Goal: Task Accomplishment & Management: Manage account settings

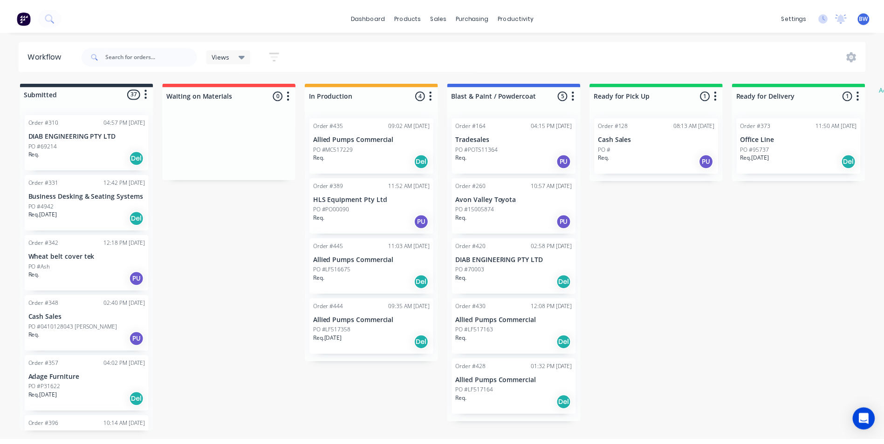
scroll to position [280, 0]
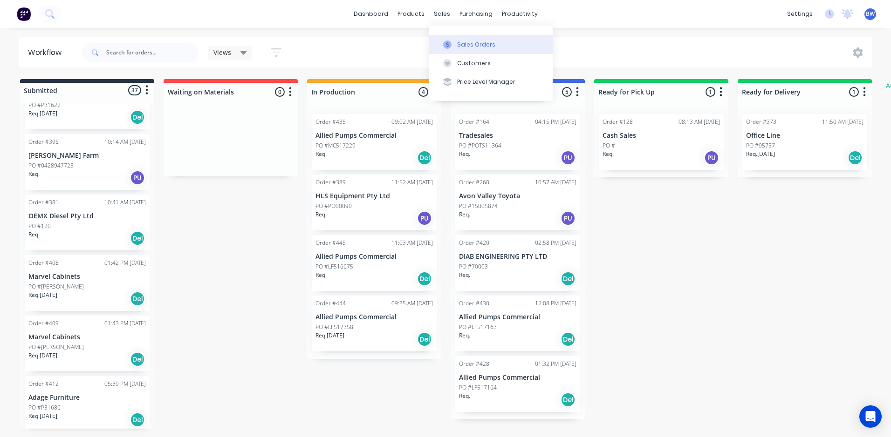
click at [452, 41] on div at bounding box center [447, 45] width 14 height 8
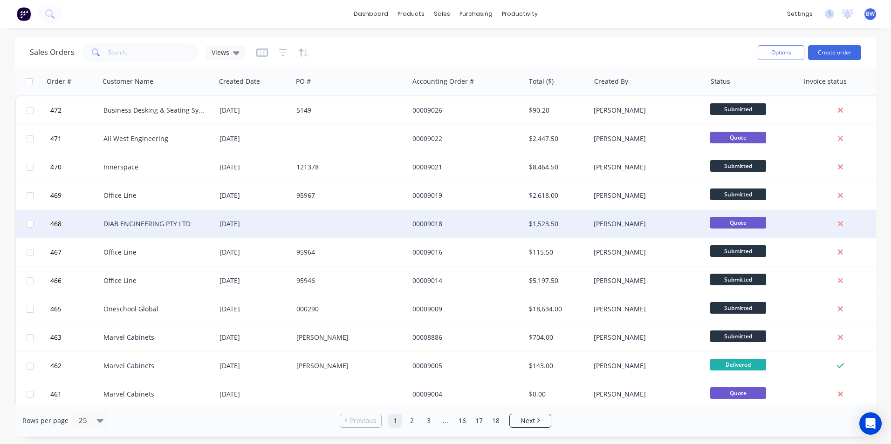
click at [198, 224] on div "DIAB ENGINEERING PTY LTD" at bounding box center [154, 223] width 103 height 9
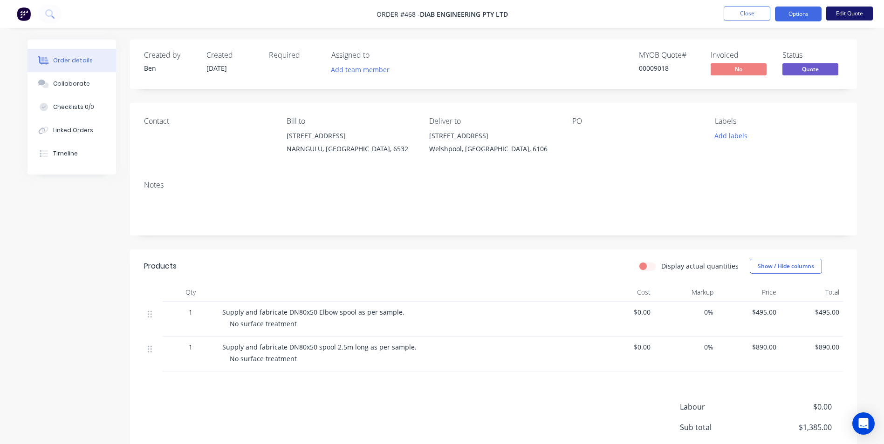
click at [854, 13] on button "Edit Quote" at bounding box center [849, 14] width 47 height 14
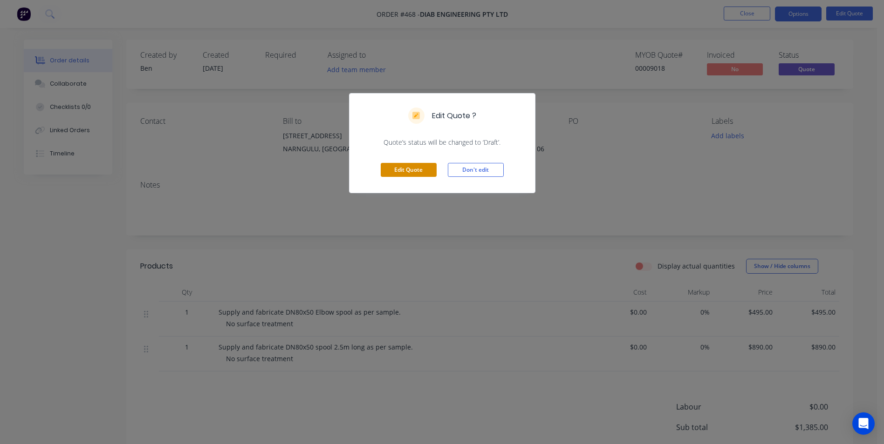
click at [427, 169] on button "Edit Quote" at bounding box center [409, 170] width 56 height 14
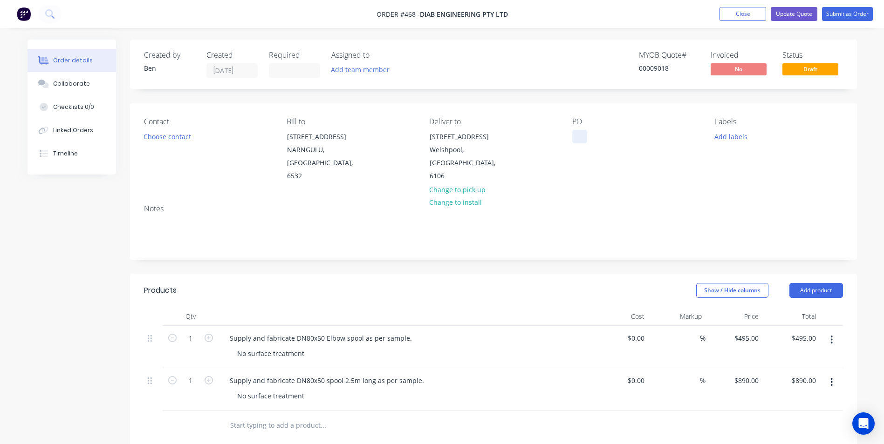
click at [585, 138] on div at bounding box center [579, 137] width 15 height 14
click at [856, 16] on button "Submit as Order" at bounding box center [847, 14] width 51 height 14
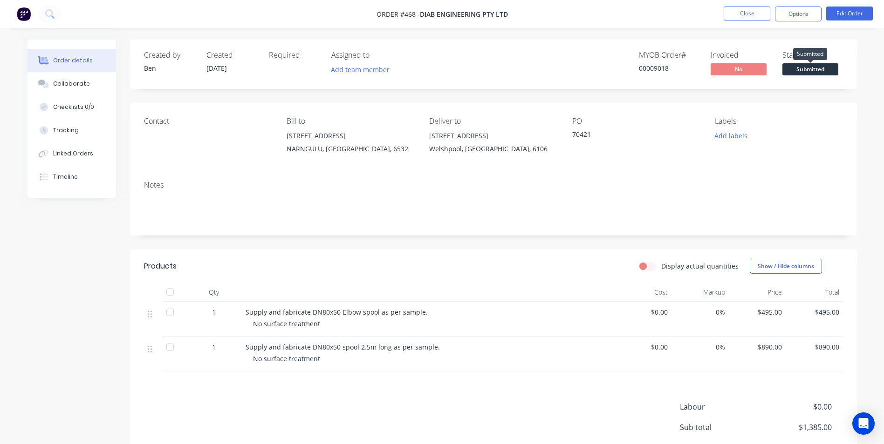
click at [824, 69] on span "Submitted" at bounding box center [810, 69] width 56 height 12
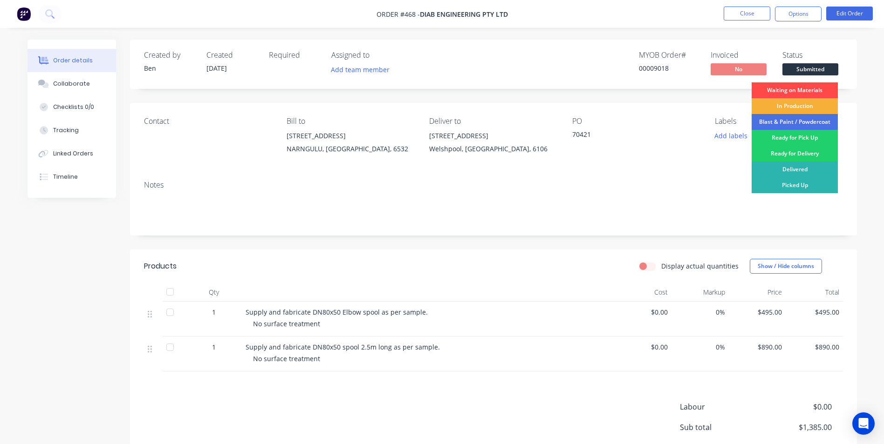
click at [806, 87] on div "Waiting on Materials" at bounding box center [795, 90] width 86 height 16
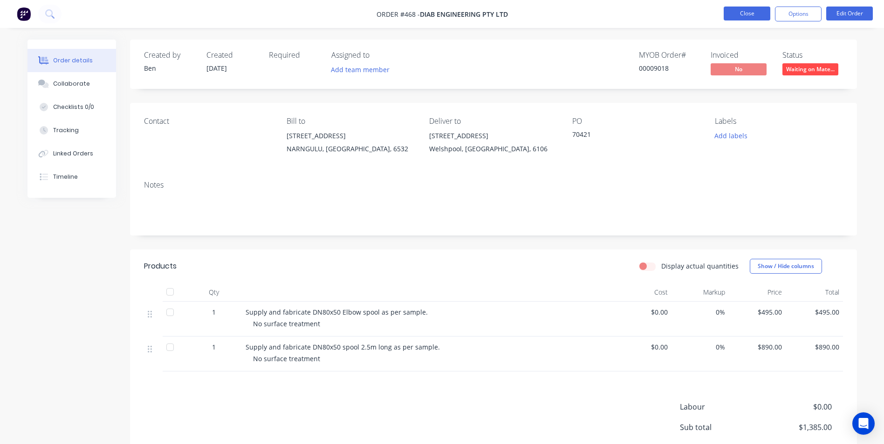
click at [745, 16] on button "Close" at bounding box center [747, 14] width 47 height 14
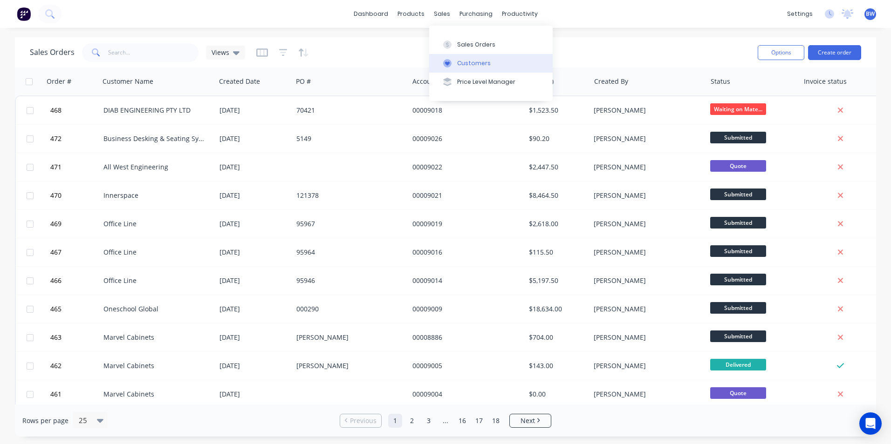
click at [446, 57] on button "Customers" at bounding box center [490, 63] width 123 height 19
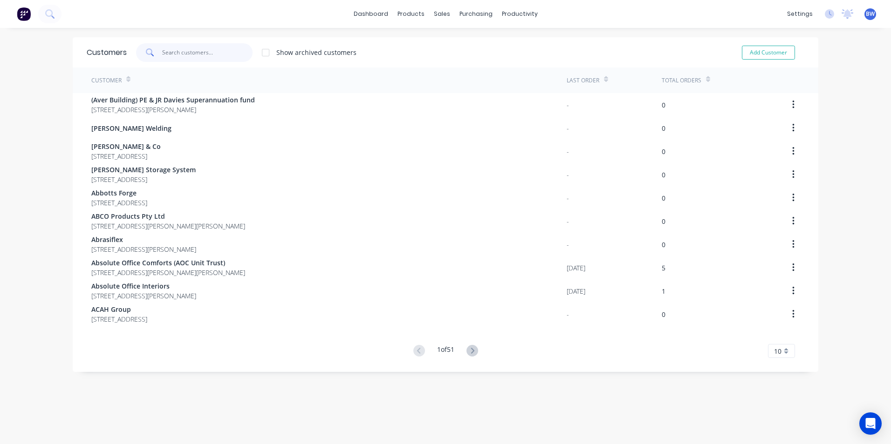
click at [193, 51] on input "text" at bounding box center [207, 52] width 91 height 19
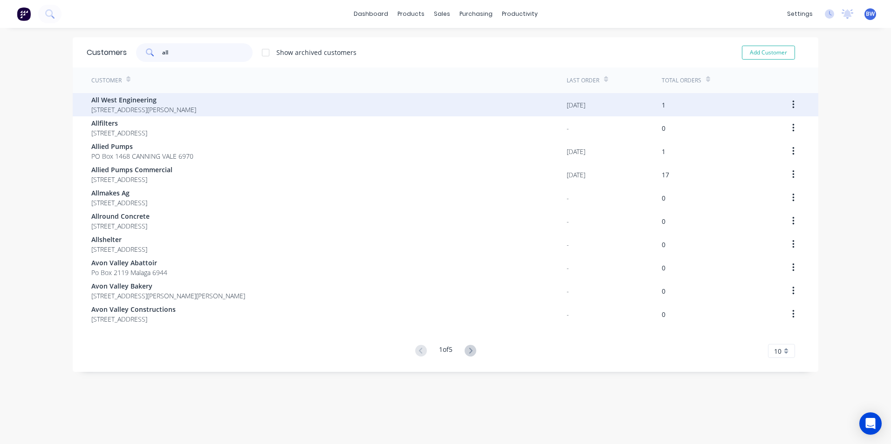
type input "all"
click at [158, 103] on span "All West Engineering" at bounding box center [143, 100] width 105 height 10
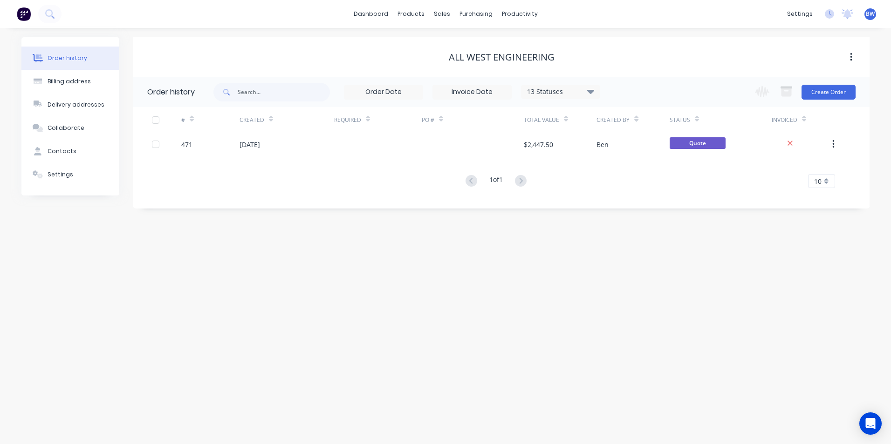
click at [850, 58] on icon "button" at bounding box center [851, 57] width 2 height 10
click at [79, 83] on div "Billing address" at bounding box center [69, 81] width 43 height 8
select select "AU"
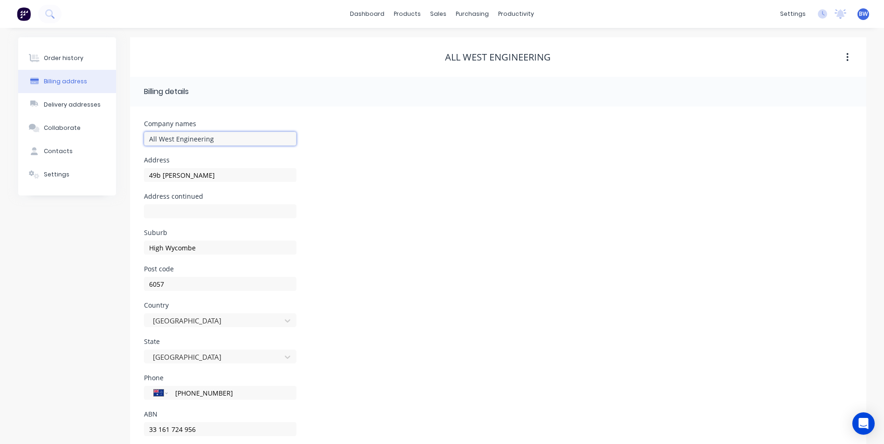
click at [215, 137] on input "All West Engineering" at bounding box center [220, 139] width 152 height 14
drag, startPoint x: 215, startPoint y: 137, endPoint x: 139, endPoint y: 143, distance: 76.2
click at [139, 143] on div "Company names All West Engineering Address 49b [PERSON_NAME] Address continued …" at bounding box center [498, 282] width 736 height 350
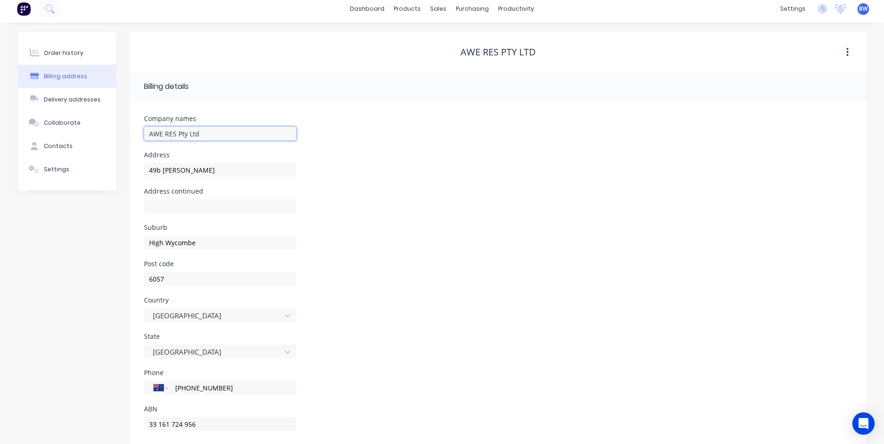
scroll to position [22, 0]
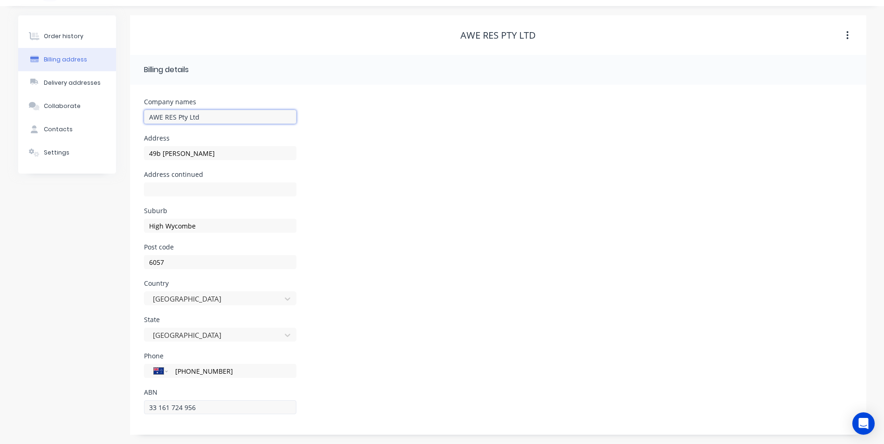
type input "AWE RES Pty Ltd"
click at [212, 409] on input "33 161 724 956" at bounding box center [220, 408] width 152 height 14
drag, startPoint x: 212, startPoint y: 409, endPoint x: 141, endPoint y: 412, distance: 70.9
click at [141, 412] on div "Company names AWE RES Pty Ltd Address 49b [PERSON_NAME] Address continued [GEOG…" at bounding box center [498, 260] width 736 height 350
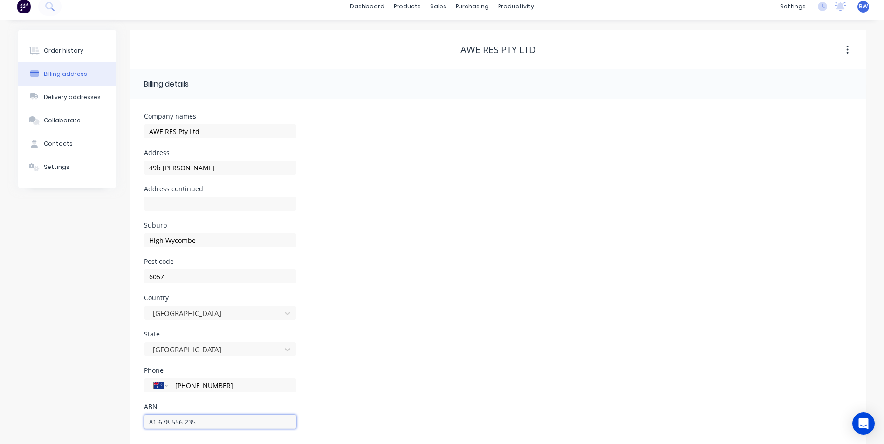
scroll to position [0, 0]
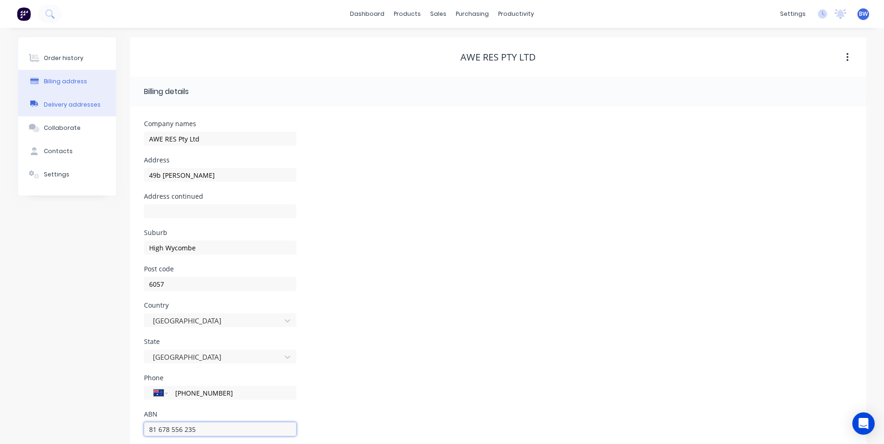
type input "81 678 556 235"
click at [79, 104] on div "Delivery addresses" at bounding box center [72, 105] width 57 height 8
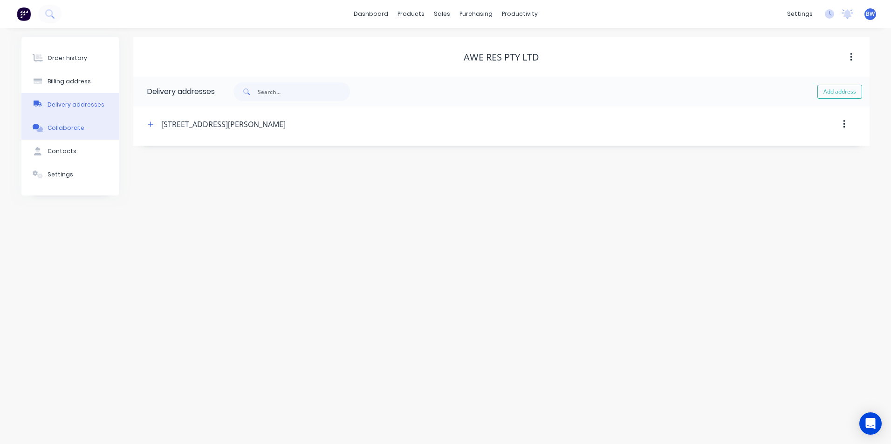
click at [77, 131] on div "Collaborate" at bounding box center [66, 128] width 37 height 8
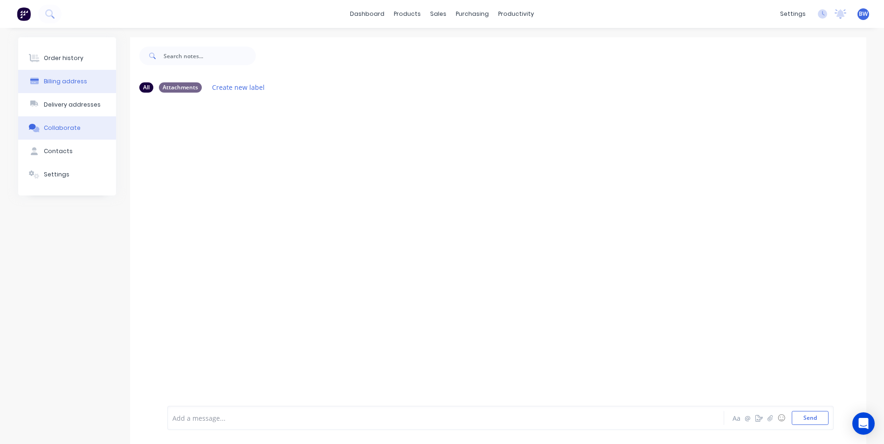
click at [75, 86] on button "Billing address" at bounding box center [67, 81] width 98 height 23
select select "AU"
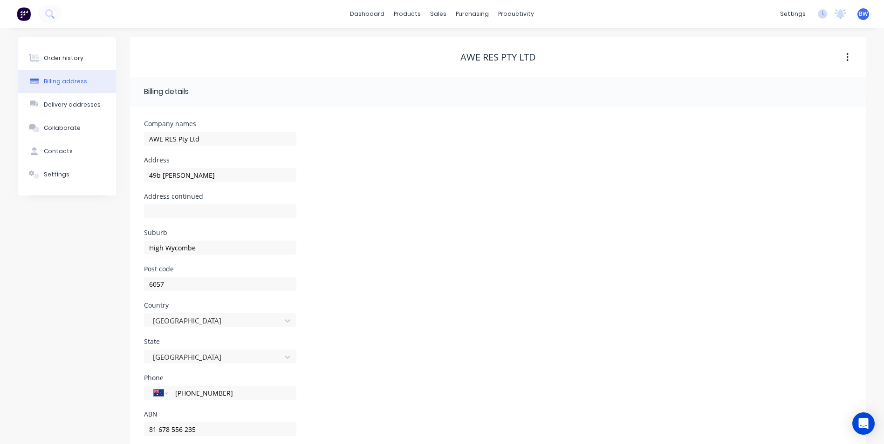
click at [843, 57] on button "button" at bounding box center [847, 57] width 22 height 17
click at [63, 64] on button "Order history" at bounding box center [67, 58] width 98 height 23
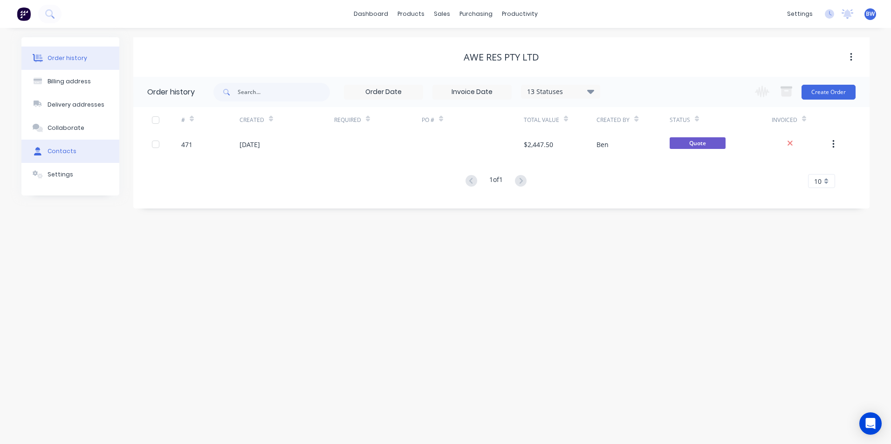
click at [69, 149] on div "Contacts" at bounding box center [62, 151] width 29 height 8
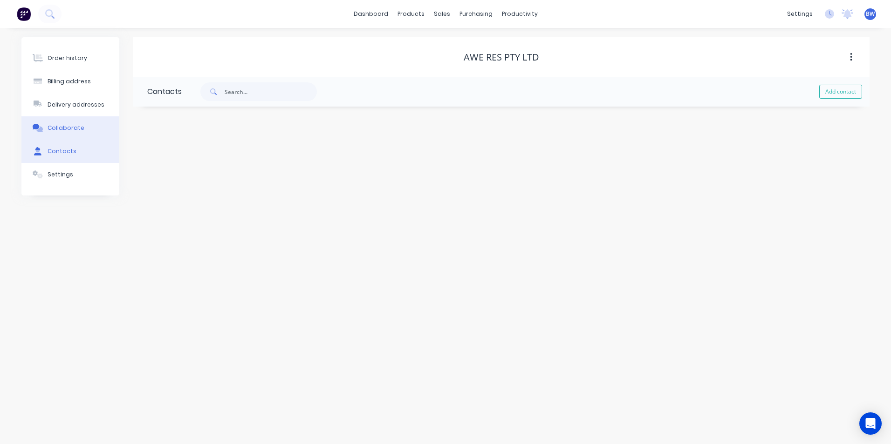
click at [70, 124] on div "Collaborate" at bounding box center [66, 128] width 37 height 8
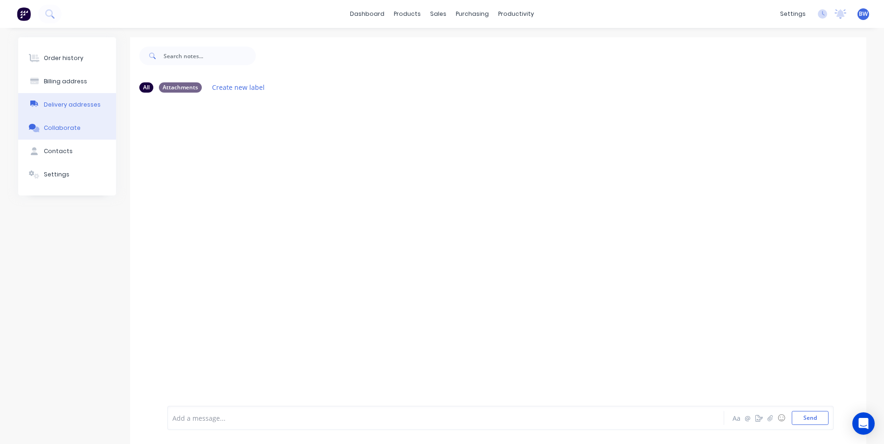
click at [69, 109] on button "Delivery addresses" at bounding box center [67, 104] width 98 height 23
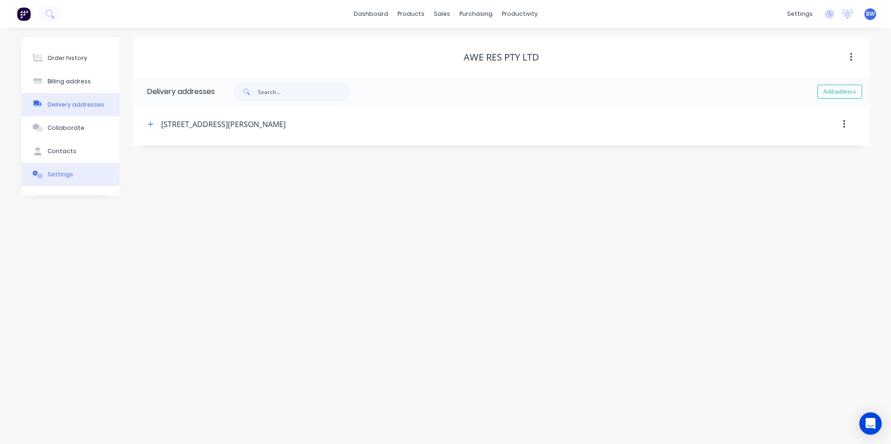
click at [58, 170] on button "Settings" at bounding box center [70, 174] width 98 height 23
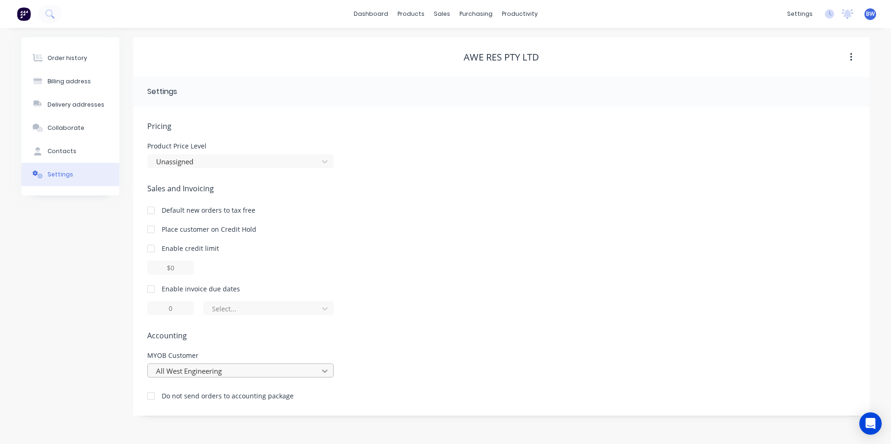
click at [325, 372] on div "All West Engineering" at bounding box center [240, 371] width 186 height 14
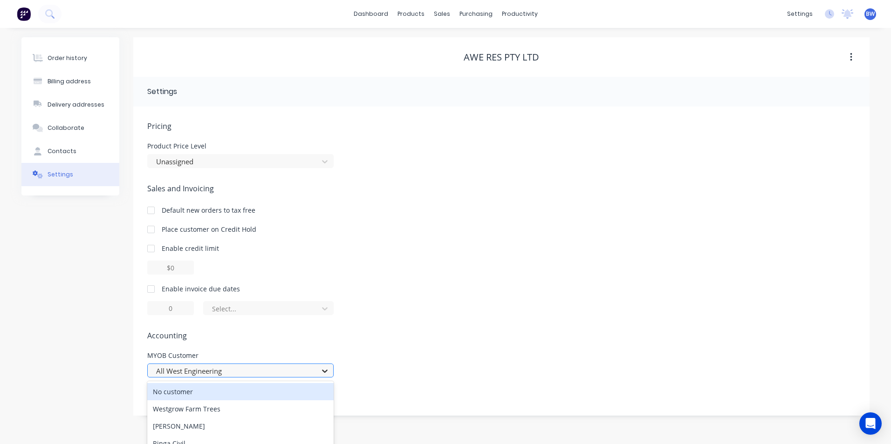
click at [321, 293] on div "Pricing Product Price Level Unassigned Sales and Invoicing Default new orders t…" at bounding box center [501, 268] width 708 height 295
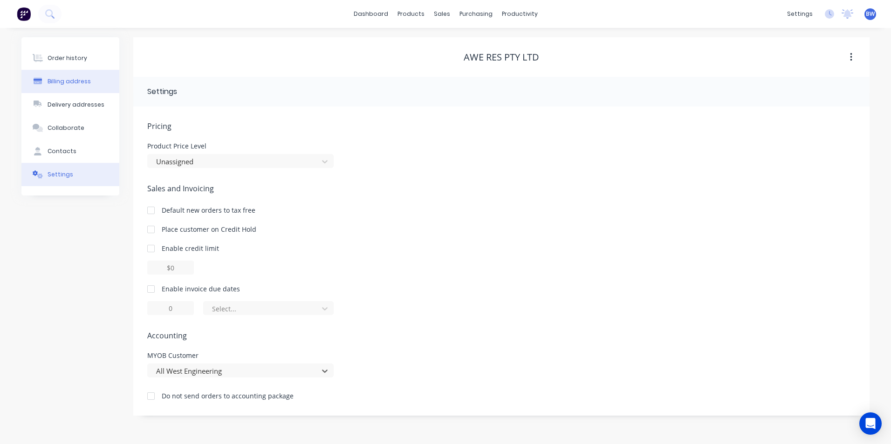
click at [77, 79] on div "Billing address" at bounding box center [69, 81] width 43 height 8
select select "AU"
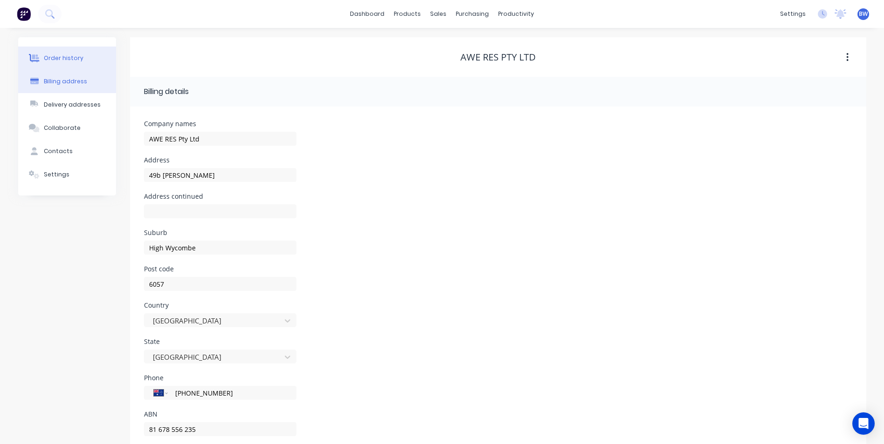
click at [73, 53] on button "Order history" at bounding box center [67, 58] width 98 height 23
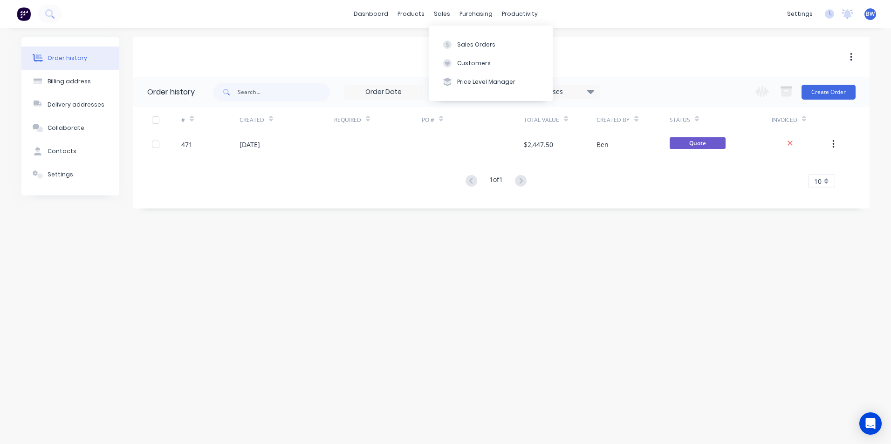
click at [451, 34] on div "Sales Orders Customers Price Level Manager" at bounding box center [490, 63] width 123 height 75
click at [452, 37] on button "Sales Orders" at bounding box center [490, 44] width 123 height 19
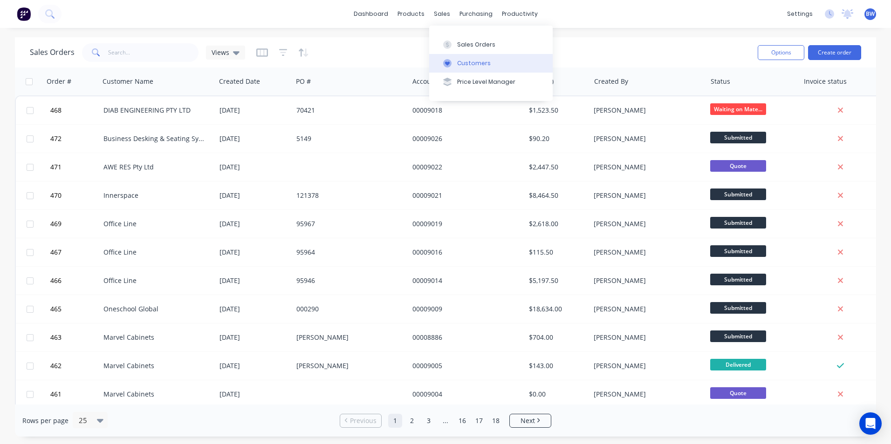
click at [447, 60] on icon at bounding box center [447, 63] width 8 height 8
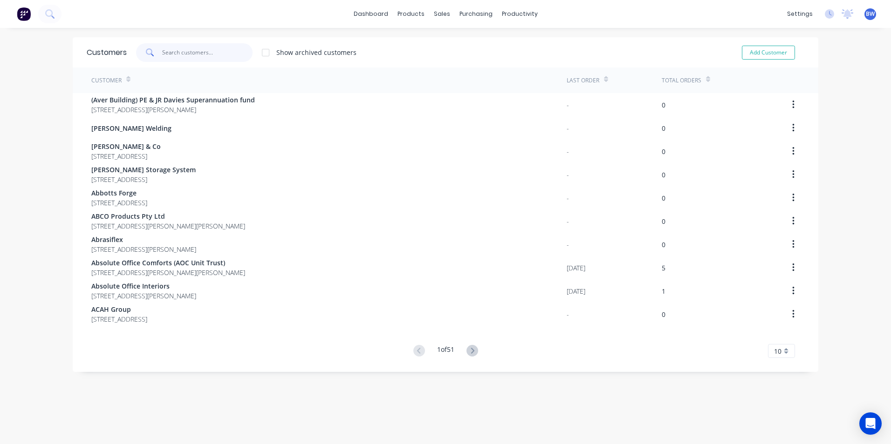
click at [183, 50] on input "text" at bounding box center [207, 52] width 91 height 19
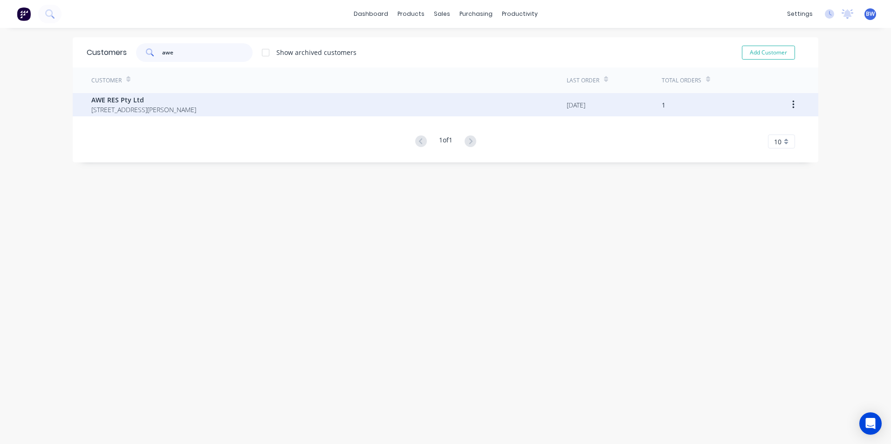
type input "awe"
click at [156, 104] on span "AWE RES Pty Ltd" at bounding box center [143, 100] width 105 height 10
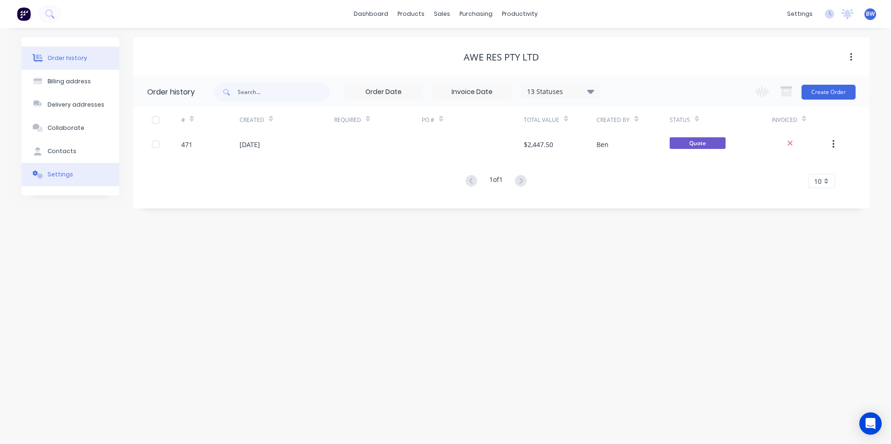
click at [73, 184] on button "Settings" at bounding box center [70, 174] width 98 height 23
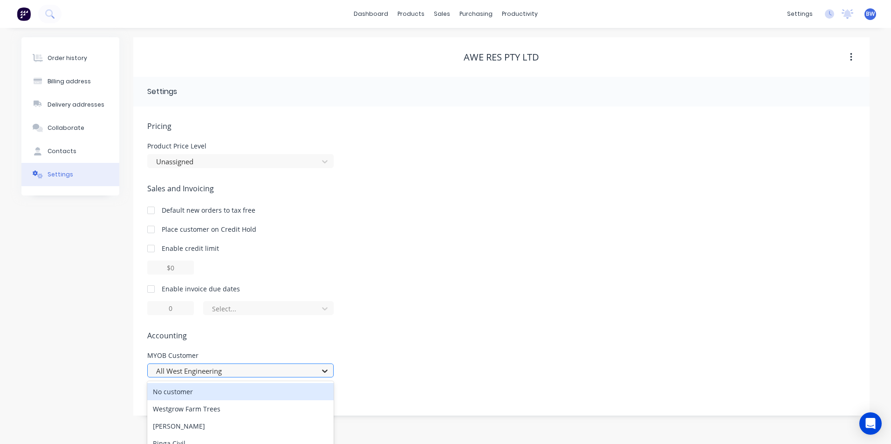
click at [325, 370] on div "524 results available. Use Up and Down to choose options, press Enter to select…" at bounding box center [240, 371] width 186 height 14
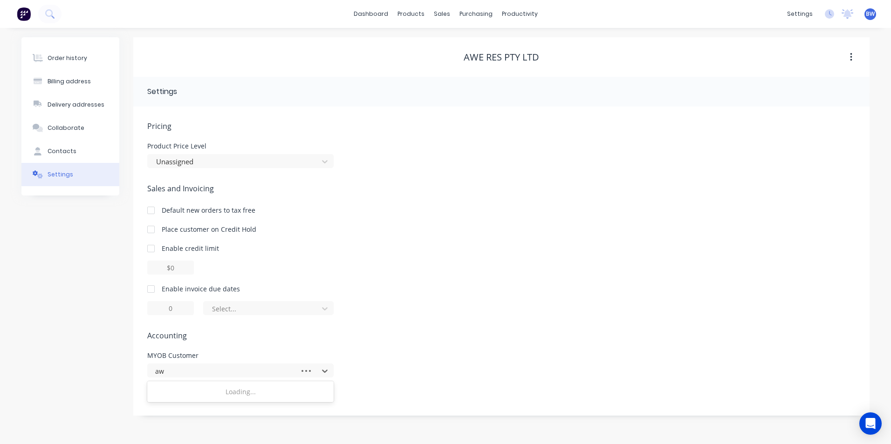
type input "a"
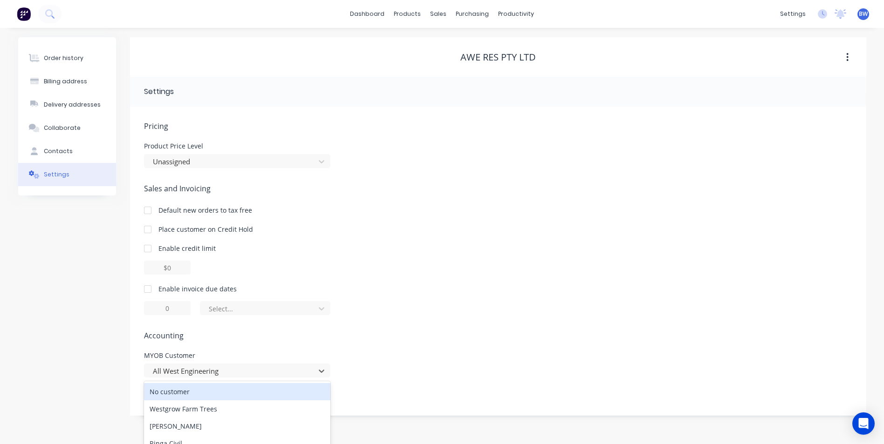
click at [384, 343] on div "Pricing Product Price Level Unassigned Sales and Invoicing Default new orders t…" at bounding box center [498, 268] width 708 height 295
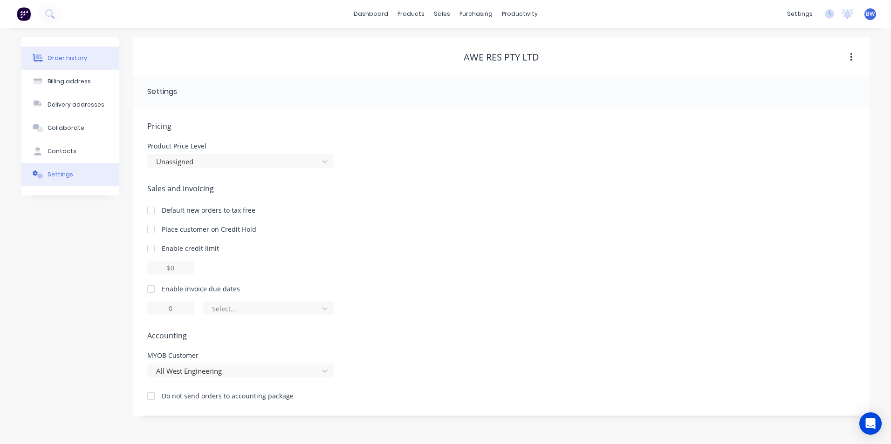
click at [80, 59] on div "Order history" at bounding box center [68, 58] width 40 height 8
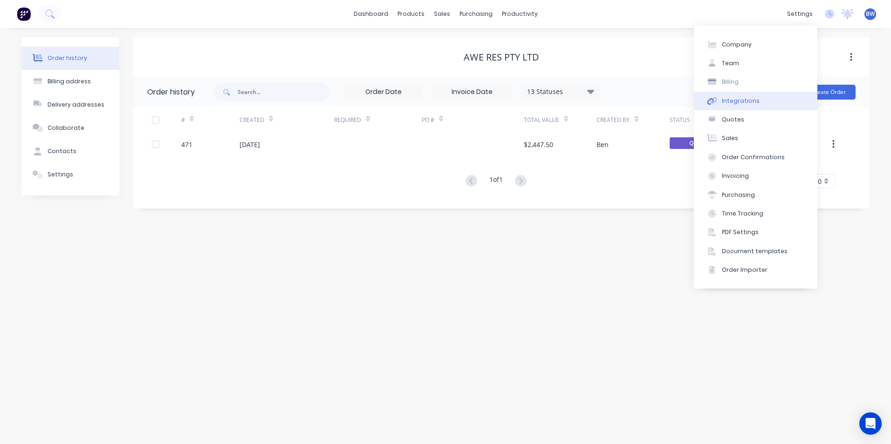
click at [747, 108] on button "Integrations" at bounding box center [755, 101] width 123 height 19
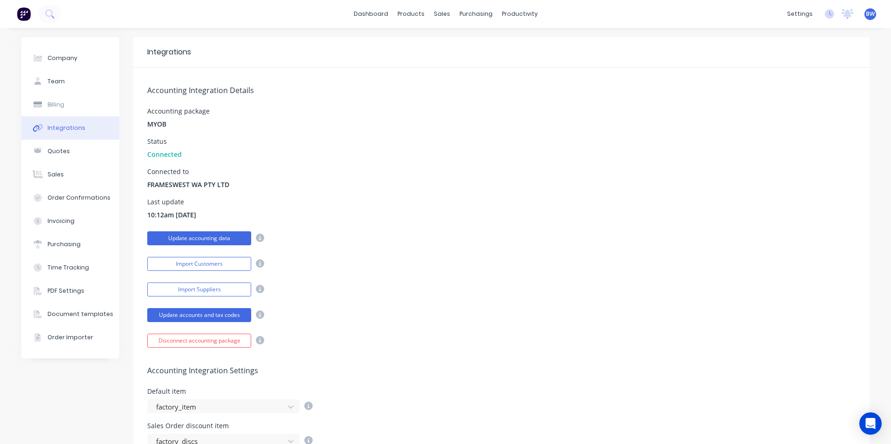
click at [209, 237] on button "Update accounting data" at bounding box center [199, 239] width 104 height 14
click at [75, 62] on button "Company" at bounding box center [70, 58] width 98 height 23
select select "AU"
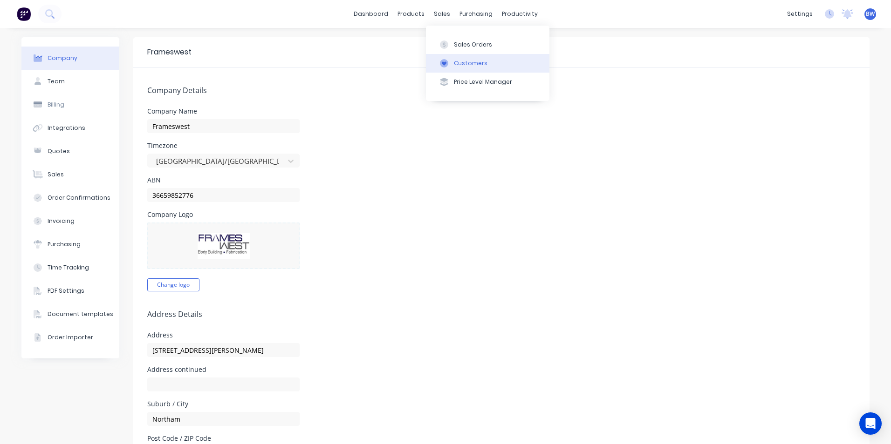
click at [446, 65] on icon at bounding box center [444, 63] width 8 height 8
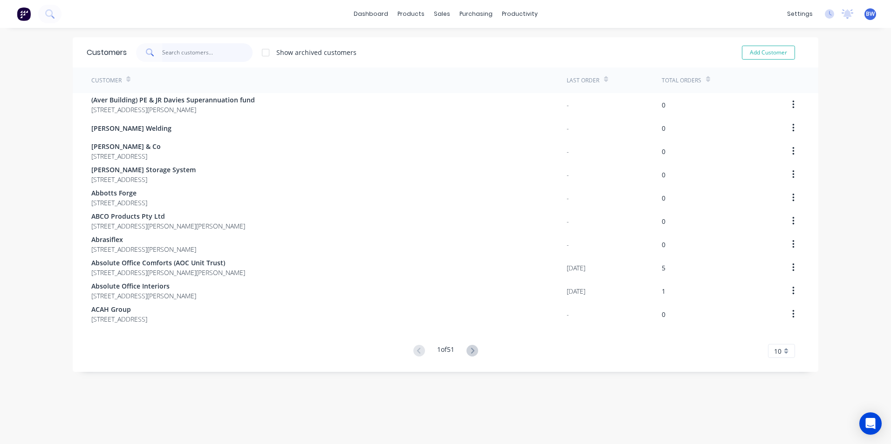
click at [176, 57] on input "text" at bounding box center [207, 52] width 91 height 19
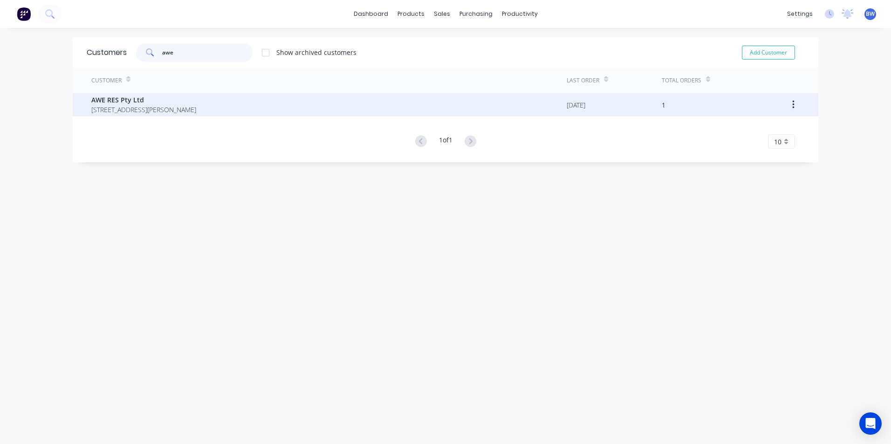
type input "awe"
click at [159, 102] on span "AWE RES Pty Ltd" at bounding box center [143, 100] width 105 height 10
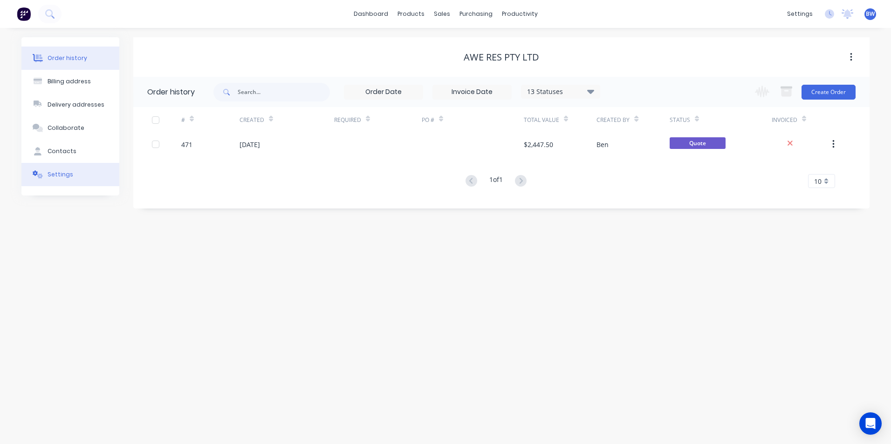
click at [75, 171] on button "Settings" at bounding box center [70, 174] width 98 height 23
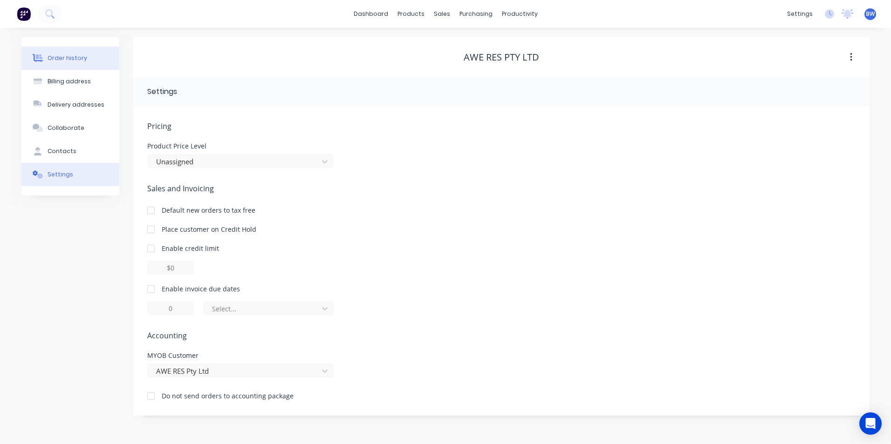
click at [65, 60] on div "Order history" at bounding box center [68, 58] width 40 height 8
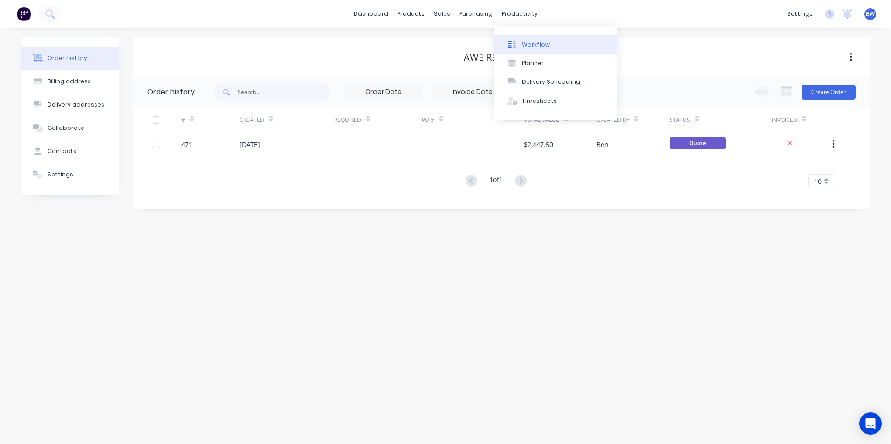
click at [525, 49] on button "Workflow" at bounding box center [555, 44] width 123 height 19
